Goal: Information Seeking & Learning: Learn about a topic

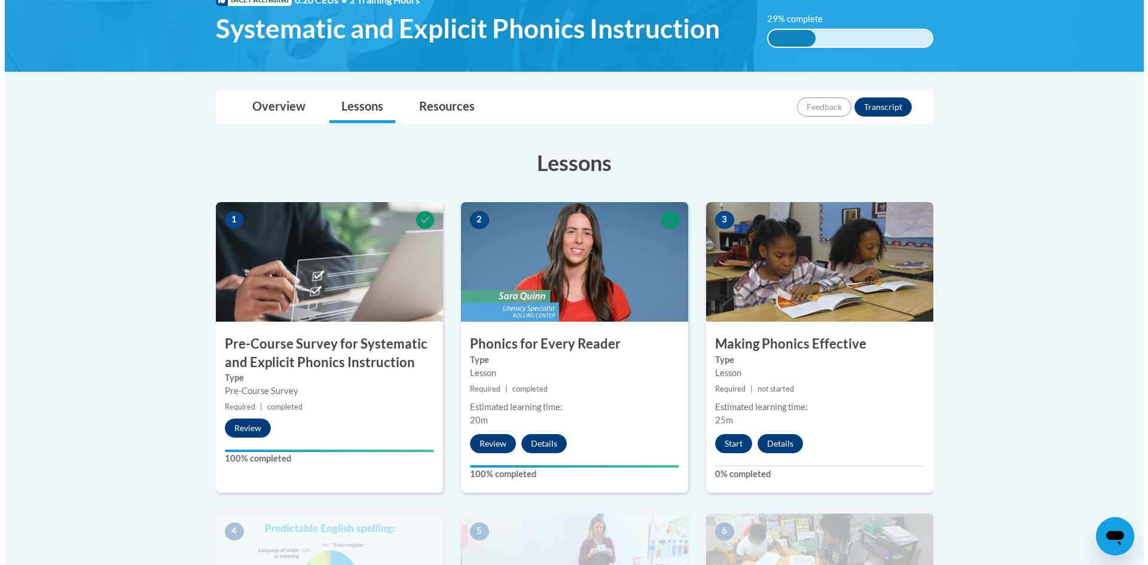
scroll to position [299, 0]
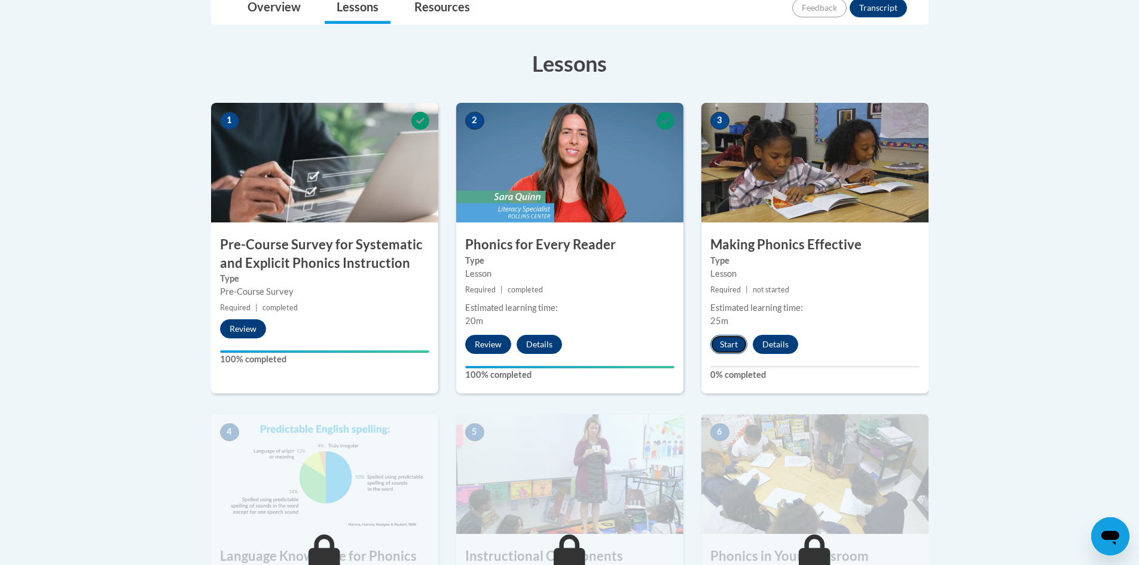
click at [733, 352] on button "Start" at bounding box center [728, 344] width 37 height 19
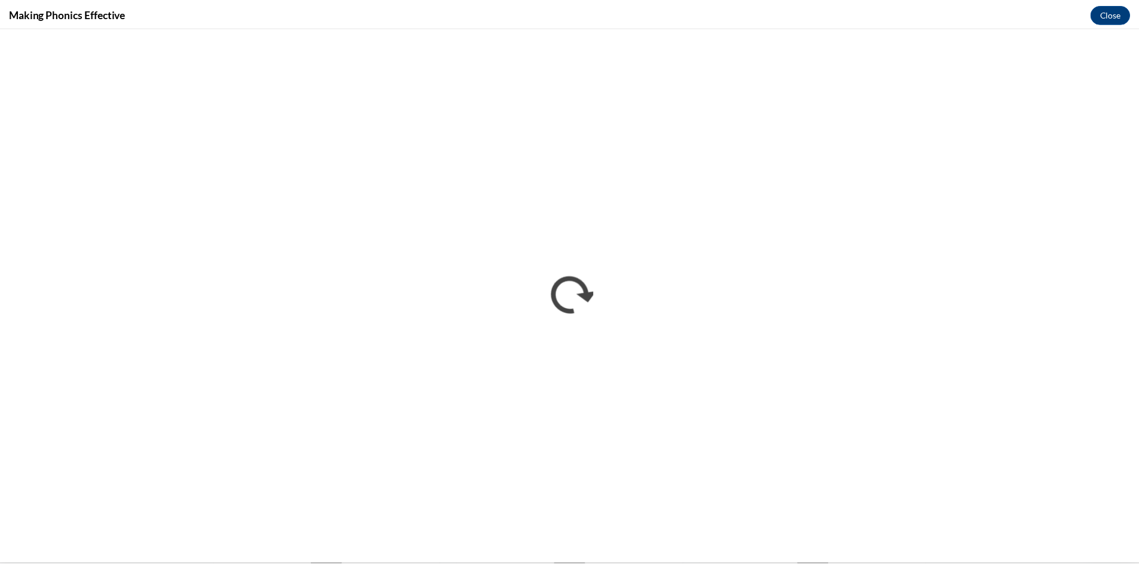
scroll to position [0, 0]
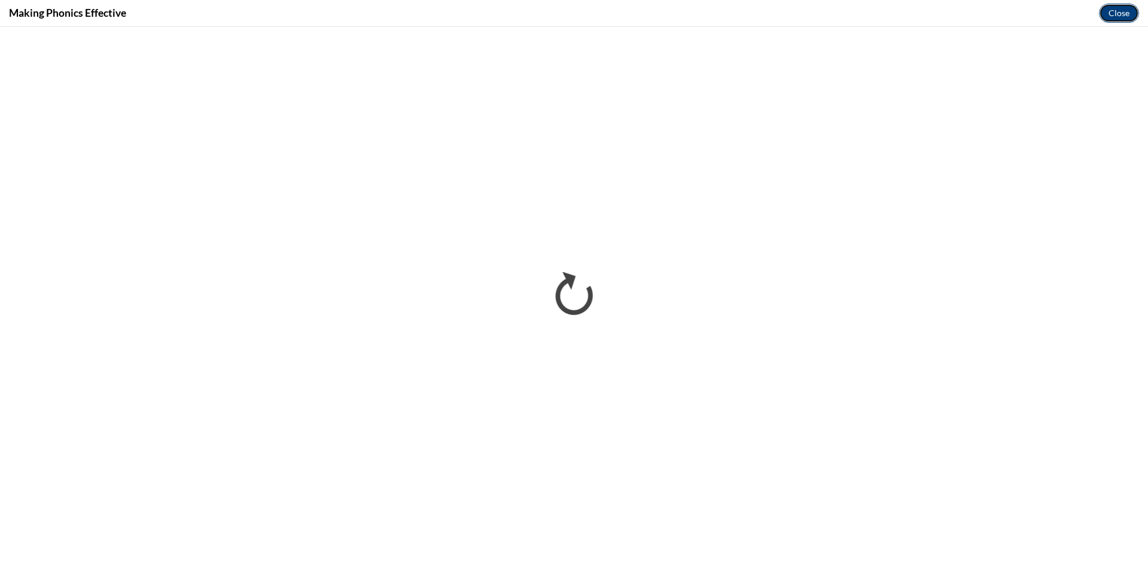
click at [1119, 12] on button "Close" at bounding box center [1119, 13] width 40 height 19
